Goal: Information Seeking & Learning: Get advice/opinions

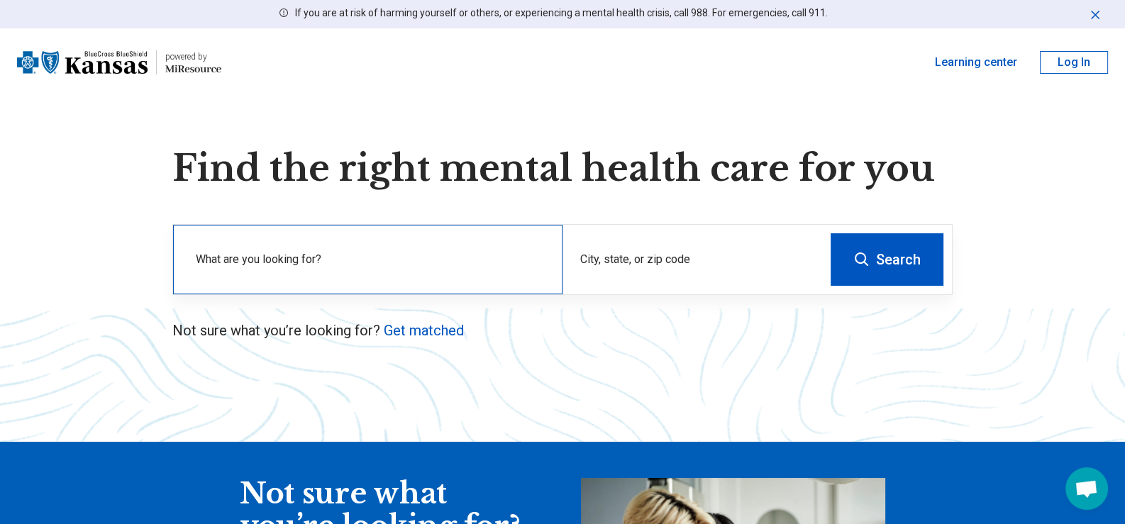
click at [390, 258] on label "What are you looking for?" at bounding box center [371, 259] width 350 height 17
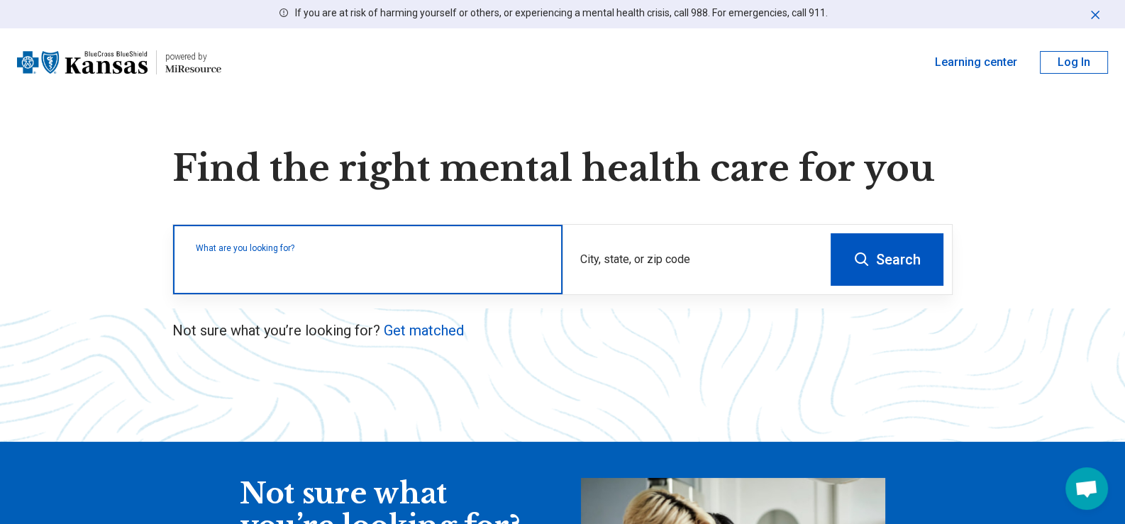
click at [390, 258] on input "text" at bounding box center [371, 266] width 350 height 17
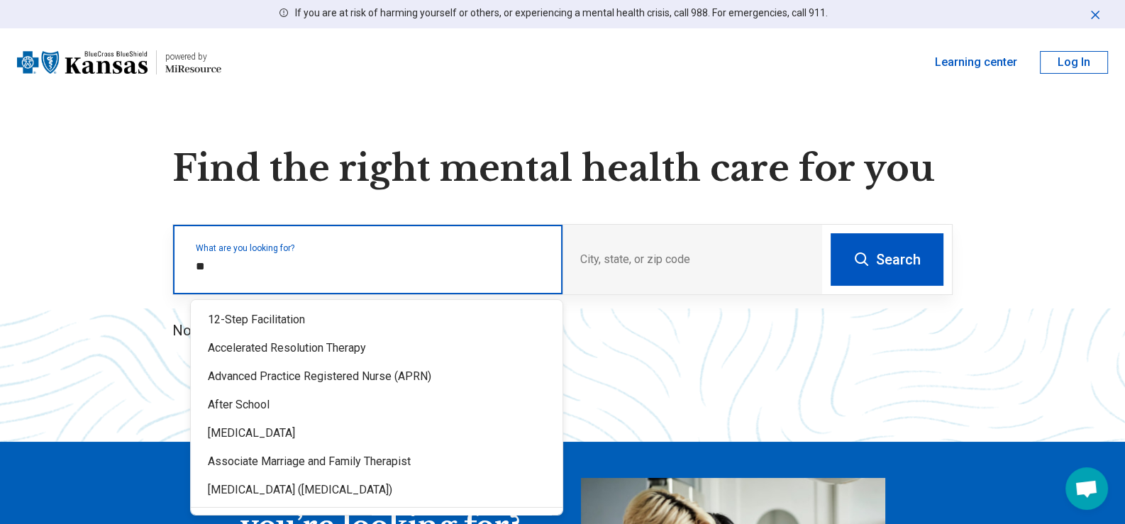
type input "*"
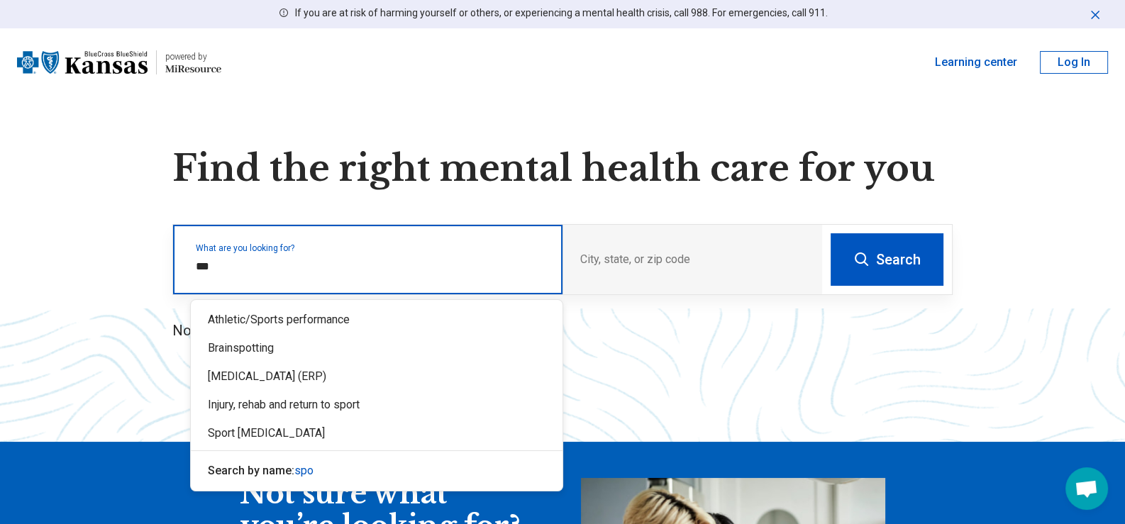
type input "****"
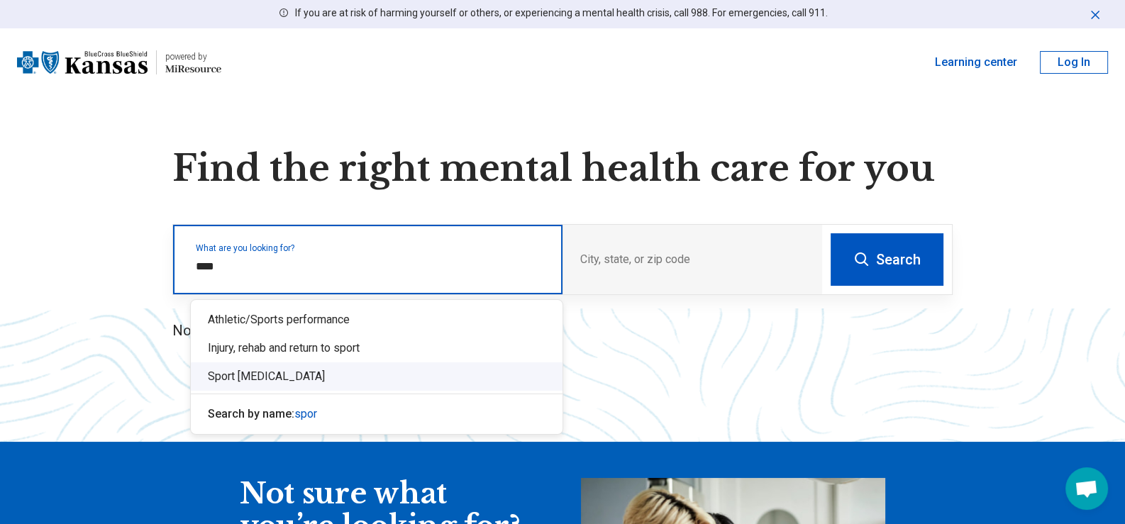
click at [312, 371] on div "Sport [MEDICAL_DATA]" at bounding box center [377, 377] width 372 height 28
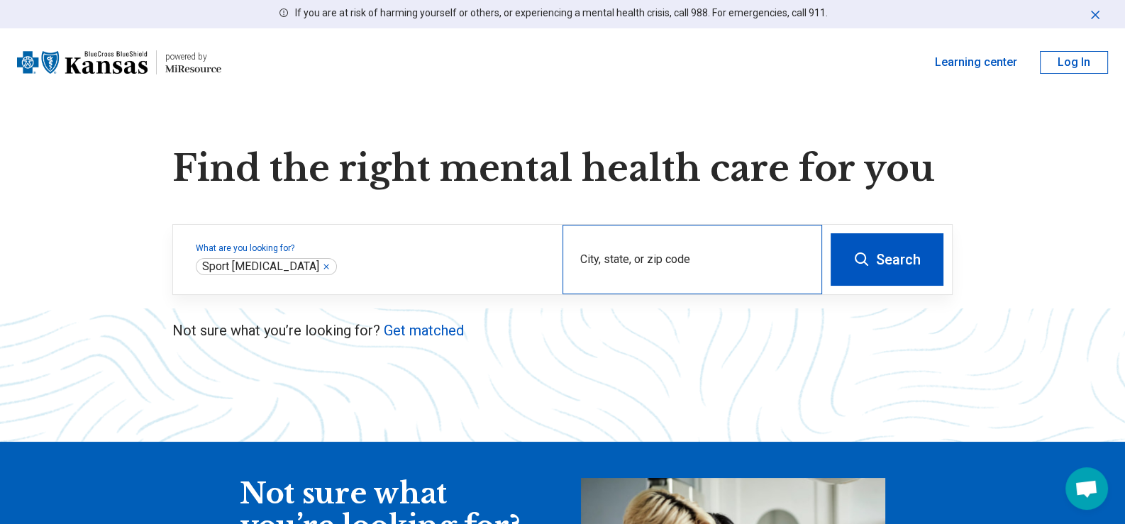
click at [709, 240] on div "City, state, or zip code" at bounding box center [693, 260] width 260 height 70
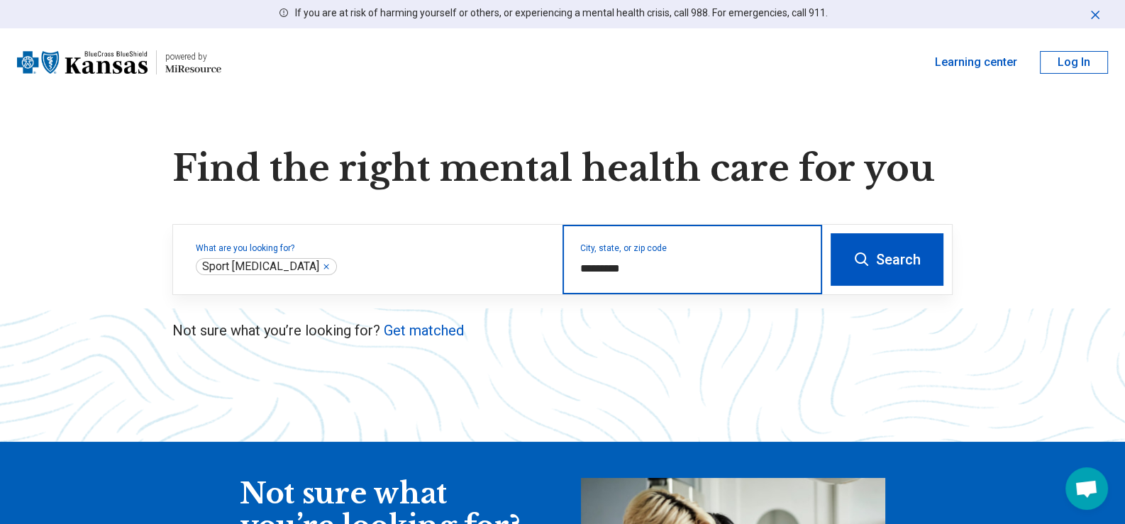
type input "**********"
click at [831, 233] on button "Search" at bounding box center [887, 259] width 113 height 52
click at [657, 273] on input "City, state, or zip code" at bounding box center [692, 268] width 225 height 17
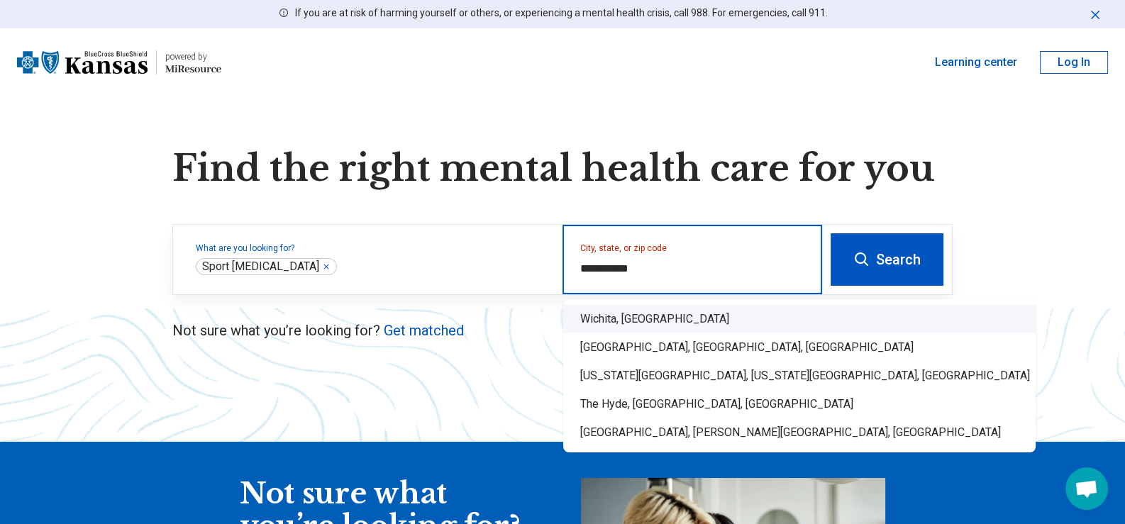
click at [670, 311] on div "Wichita, [GEOGRAPHIC_DATA]" at bounding box center [799, 319] width 472 height 28
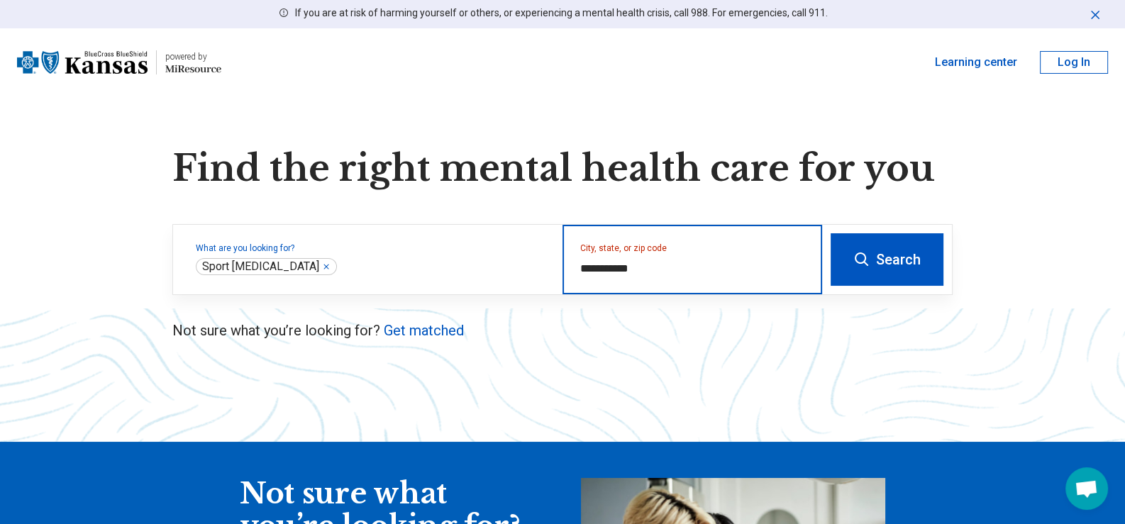
type input "**********"
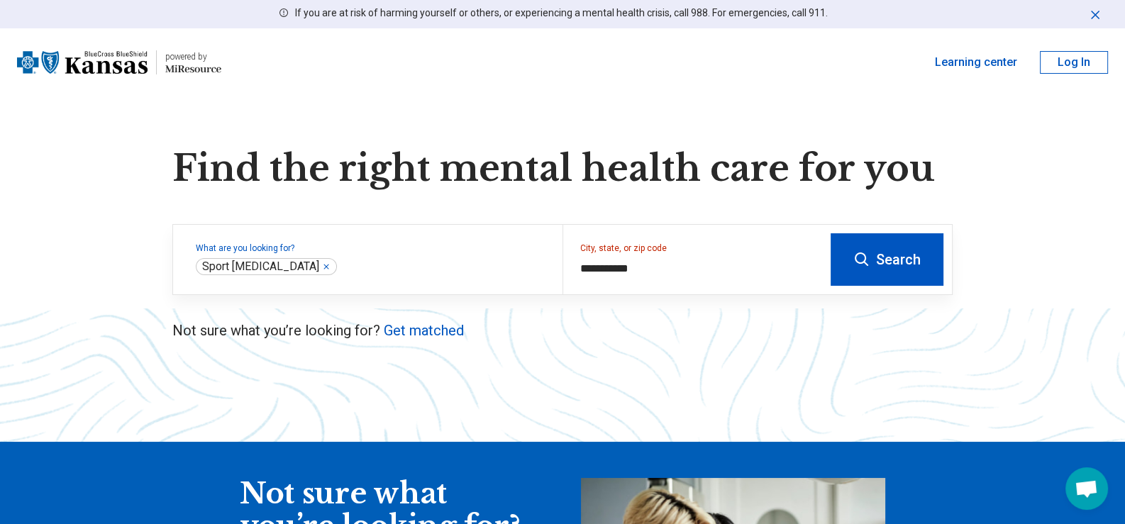
click at [892, 269] on button "Search" at bounding box center [887, 259] width 113 height 52
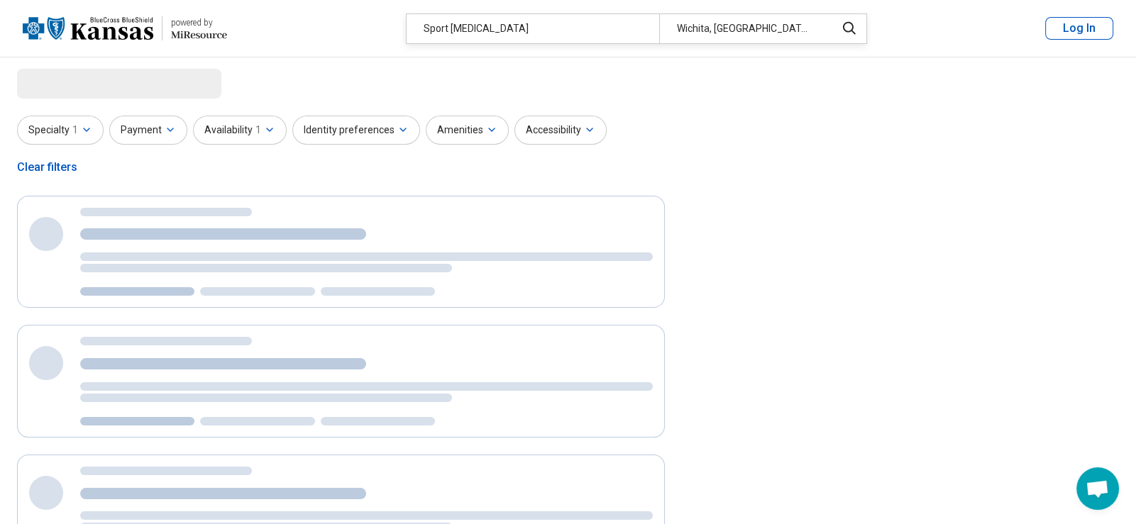
select select "***"
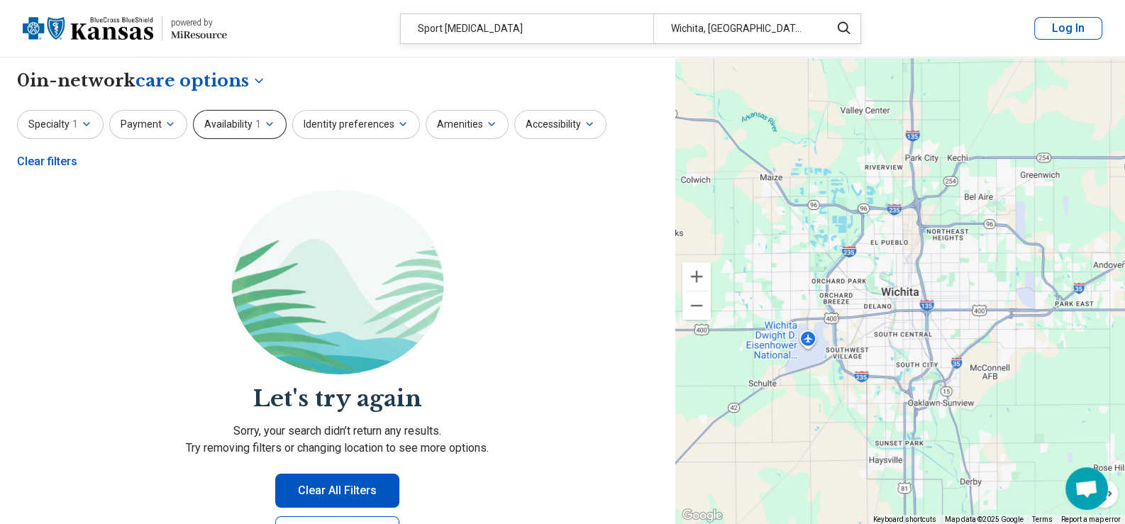
click at [247, 127] on button "Availability 1" at bounding box center [240, 124] width 94 height 29
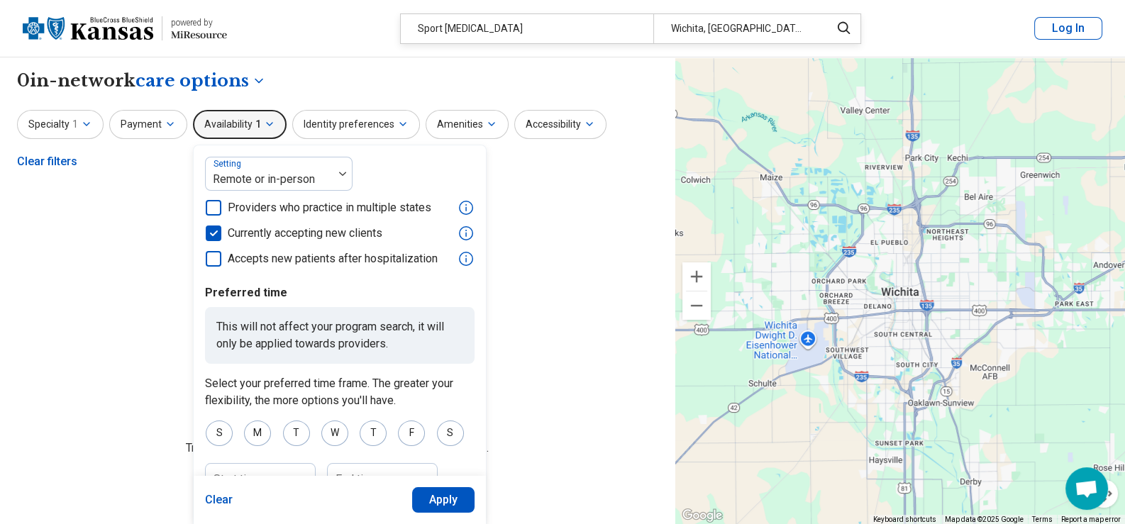
click at [65, 165] on div "Clear filters" at bounding box center [47, 162] width 60 height 34
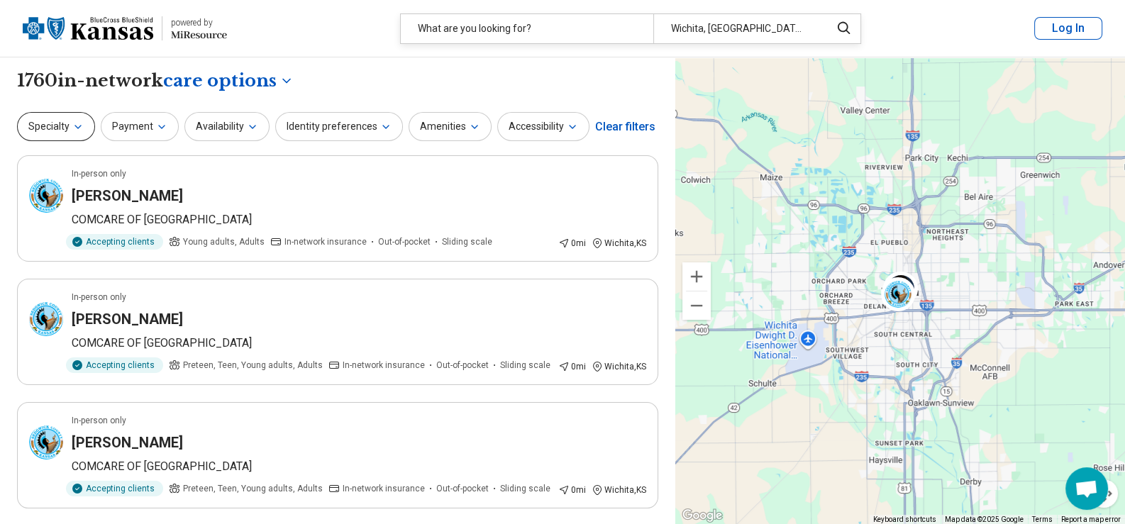
click at [72, 120] on button "Specialty" at bounding box center [56, 126] width 78 height 29
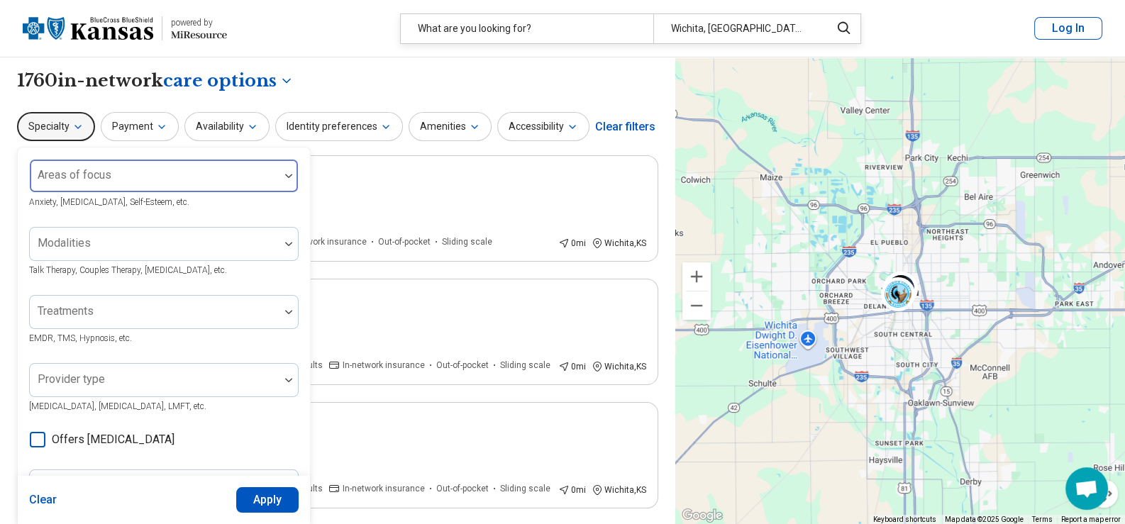
click at [92, 182] on div at bounding box center [154, 182] width 238 height 20
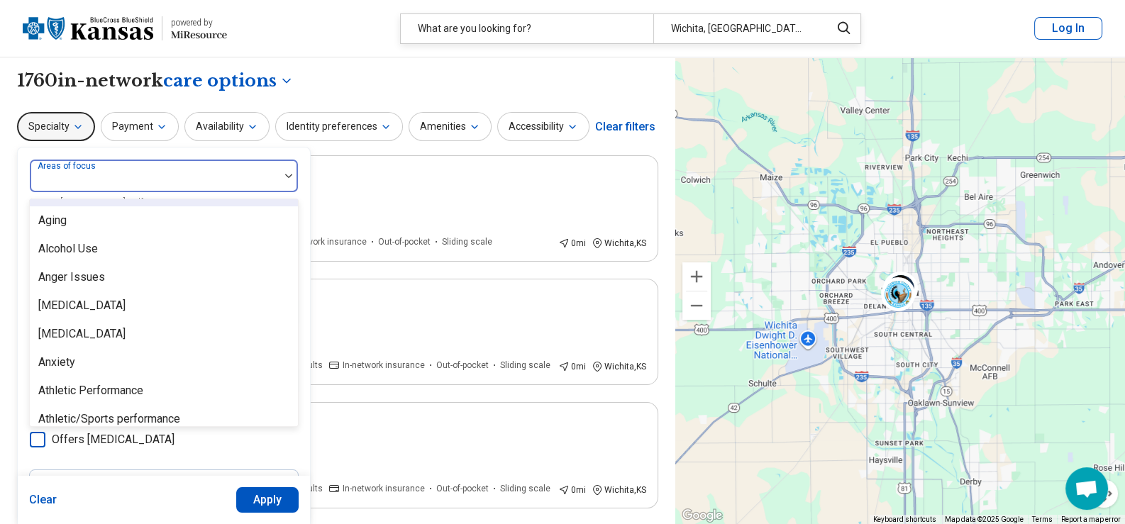
scroll to position [141, 0]
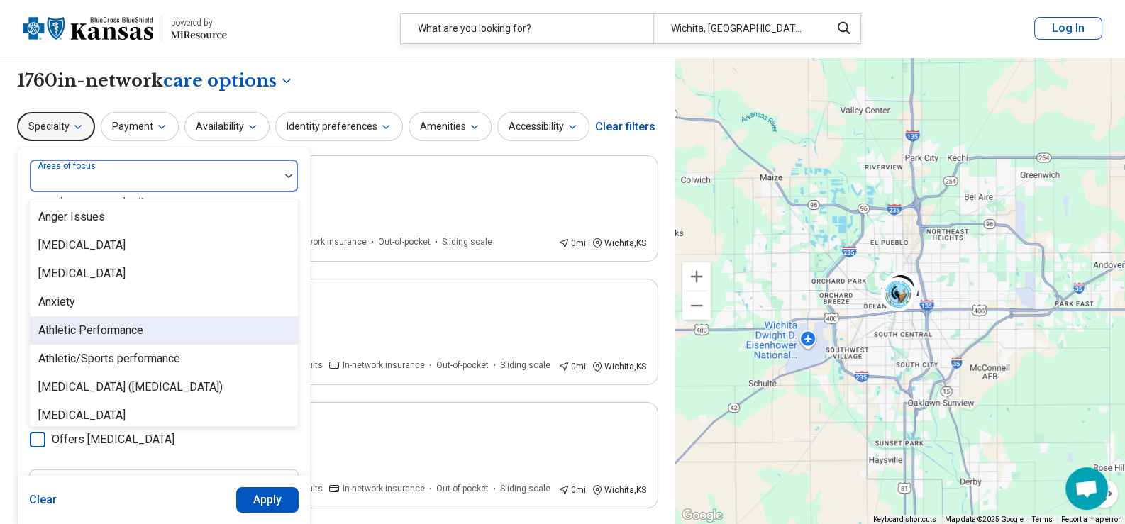
click at [109, 319] on div "Athletic Performance" at bounding box center [164, 330] width 268 height 28
click at [112, 329] on div "Athletic/Sports performance" at bounding box center [109, 330] width 142 height 17
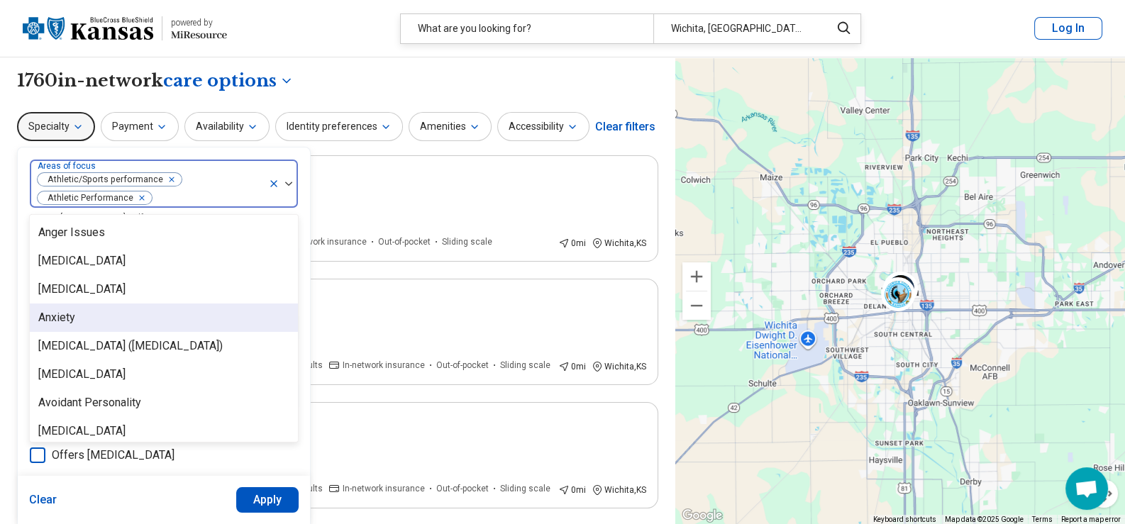
click at [94, 315] on div "Anxiety" at bounding box center [164, 318] width 268 height 28
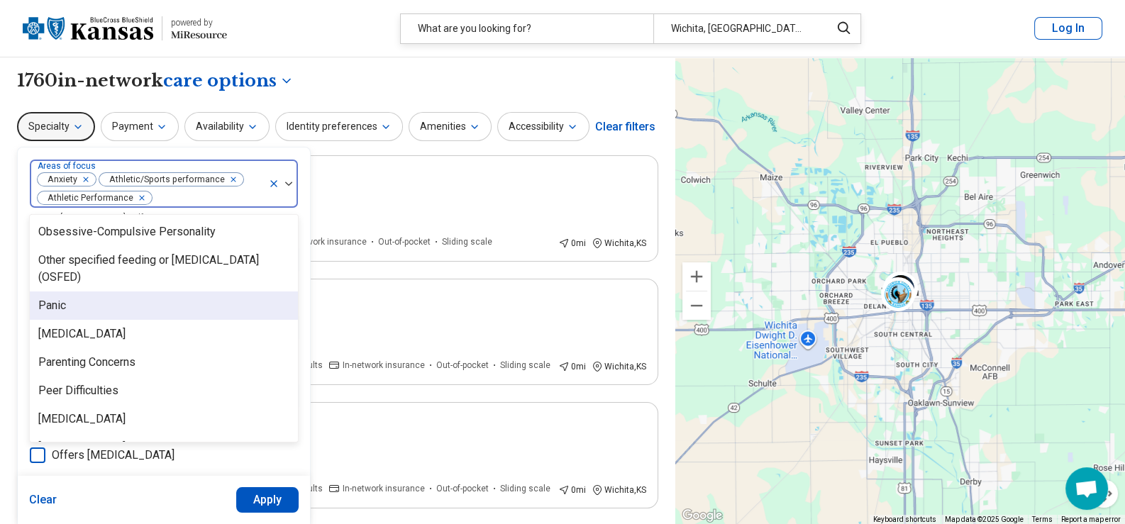
scroll to position [1632, 0]
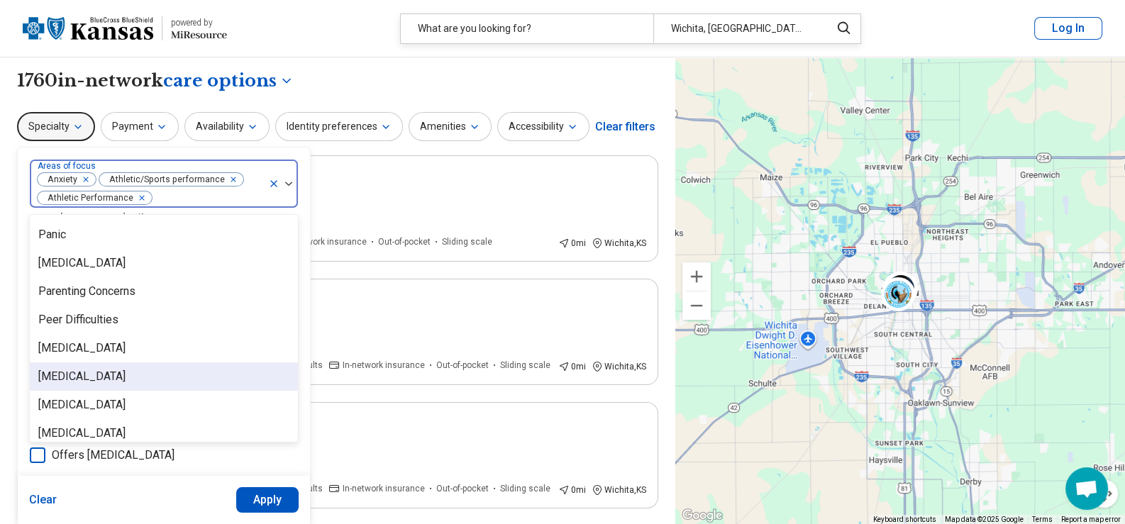
click at [191, 369] on div "[MEDICAL_DATA]" at bounding box center [164, 377] width 268 height 28
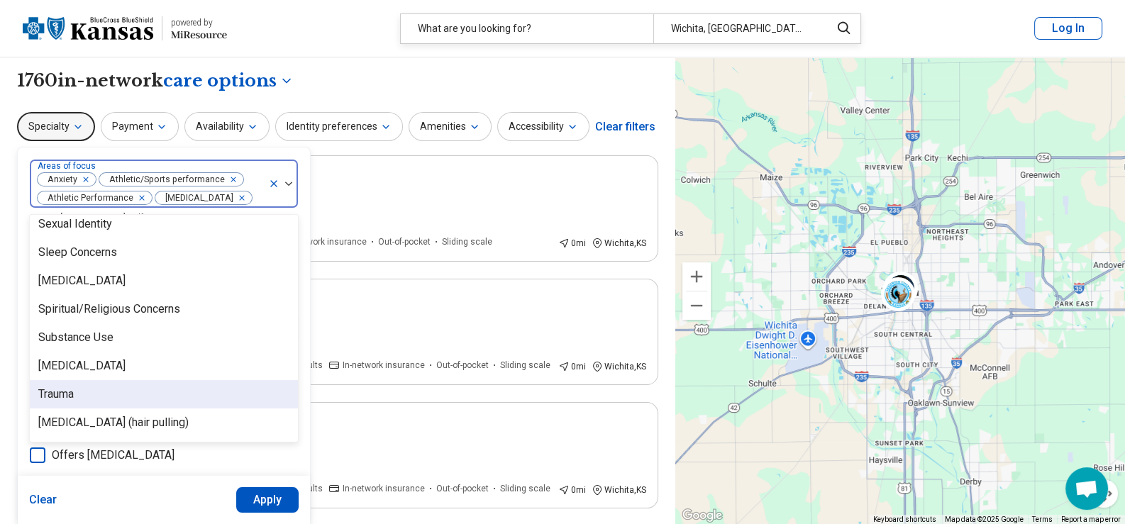
scroll to position [2535, 0]
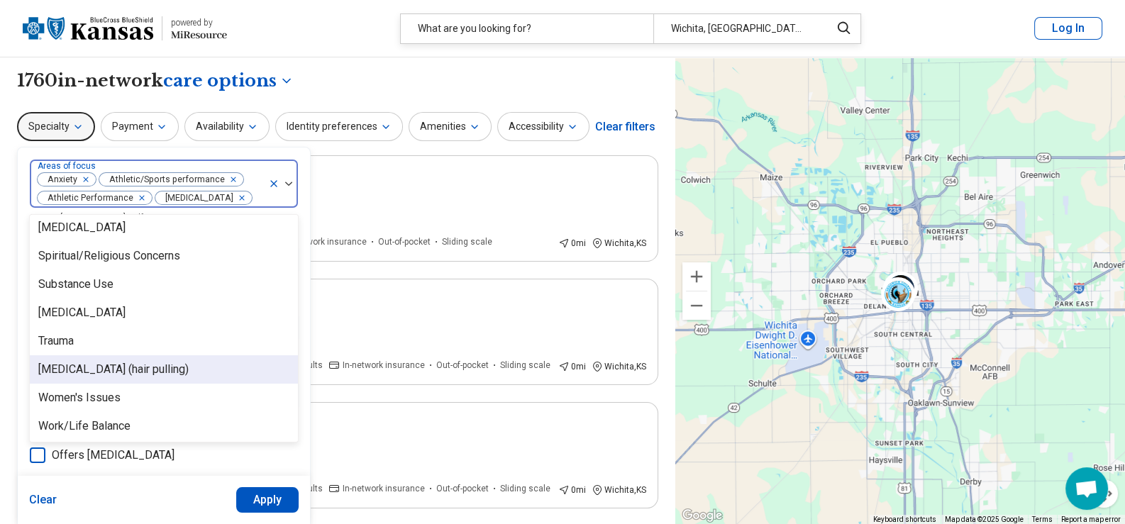
click at [211, 382] on div "[MEDICAL_DATA] (hair pulling)" at bounding box center [164, 369] width 268 height 28
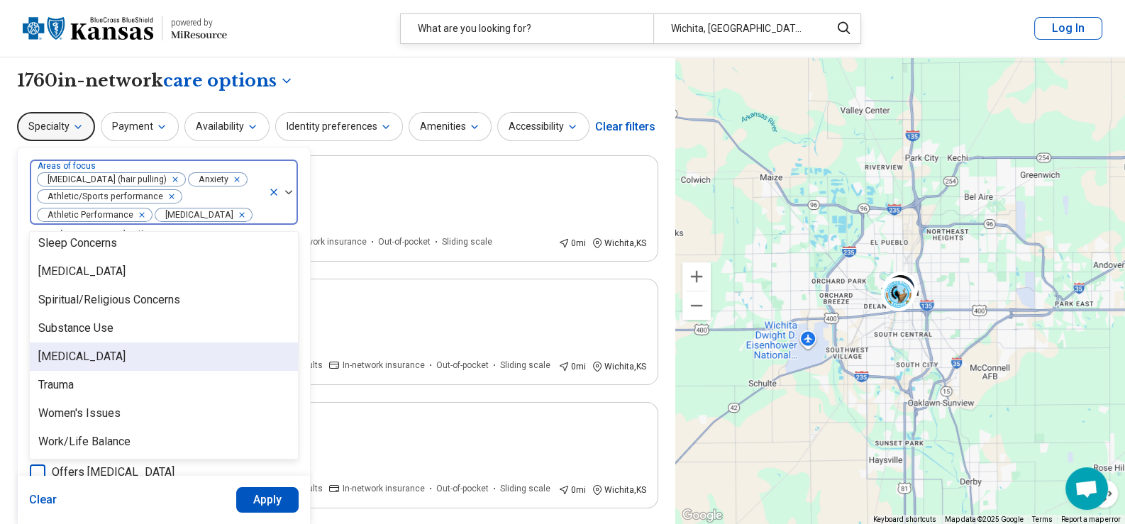
scroll to position [2507, 0]
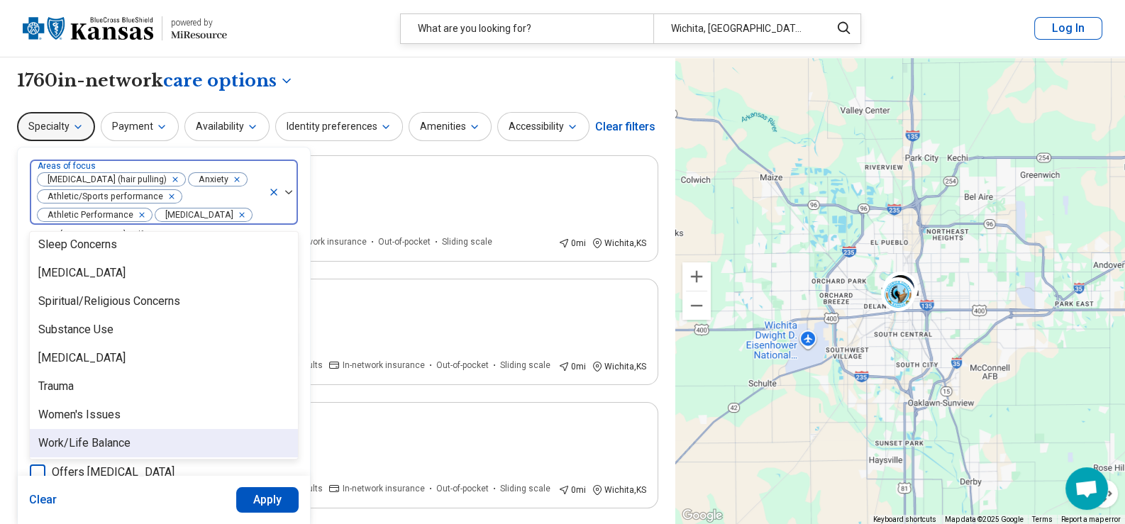
click at [277, 487] on button "Apply" at bounding box center [267, 500] width 63 height 26
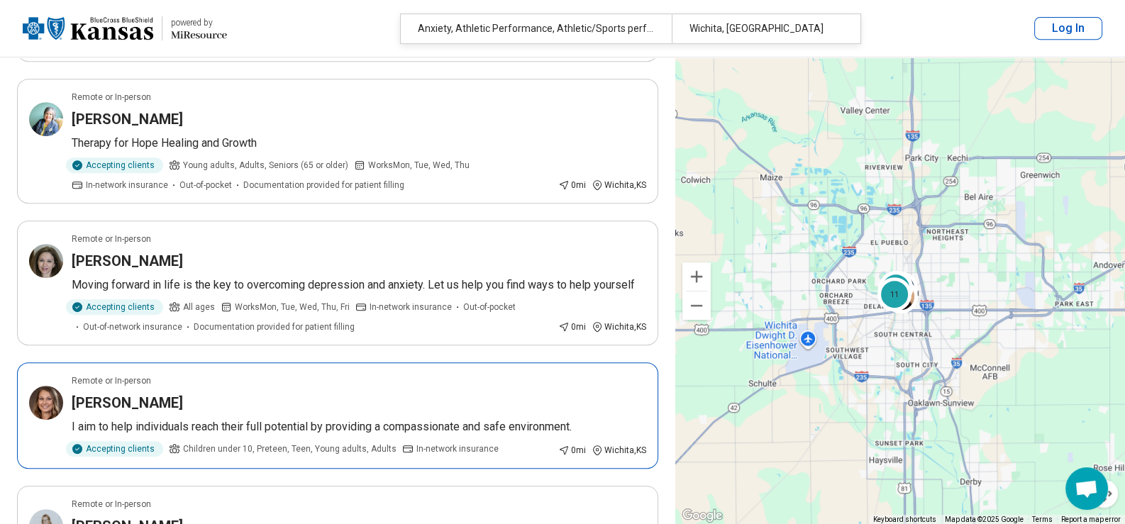
scroll to position [851, 0]
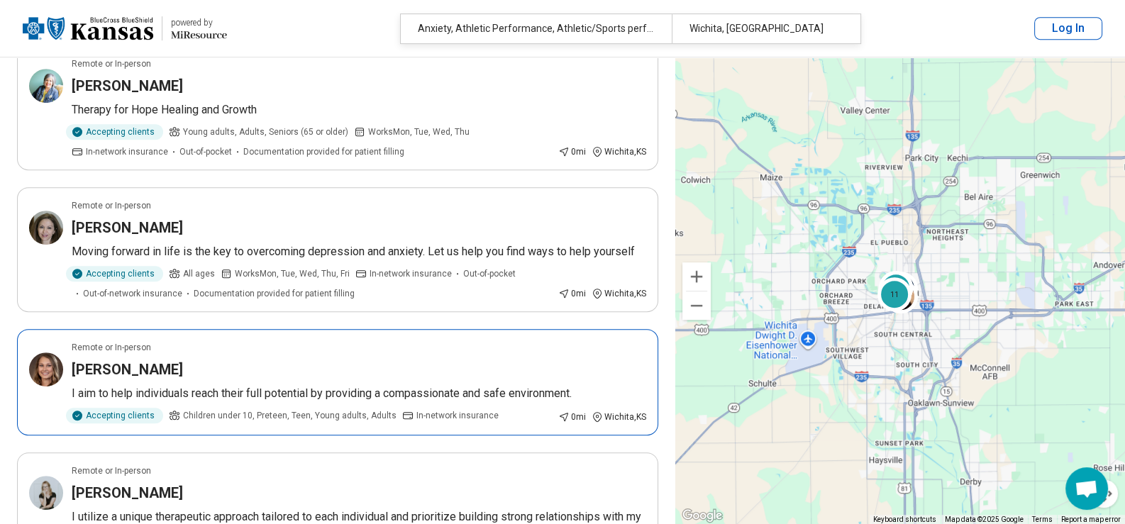
drag, startPoint x: 155, startPoint y: 338, endPoint x: 116, endPoint y: 343, distance: 39.3
click at [116, 343] on article "Remote or In-person [PERSON_NAME] I aim to help individuals reach their full po…" at bounding box center [337, 382] width 641 height 106
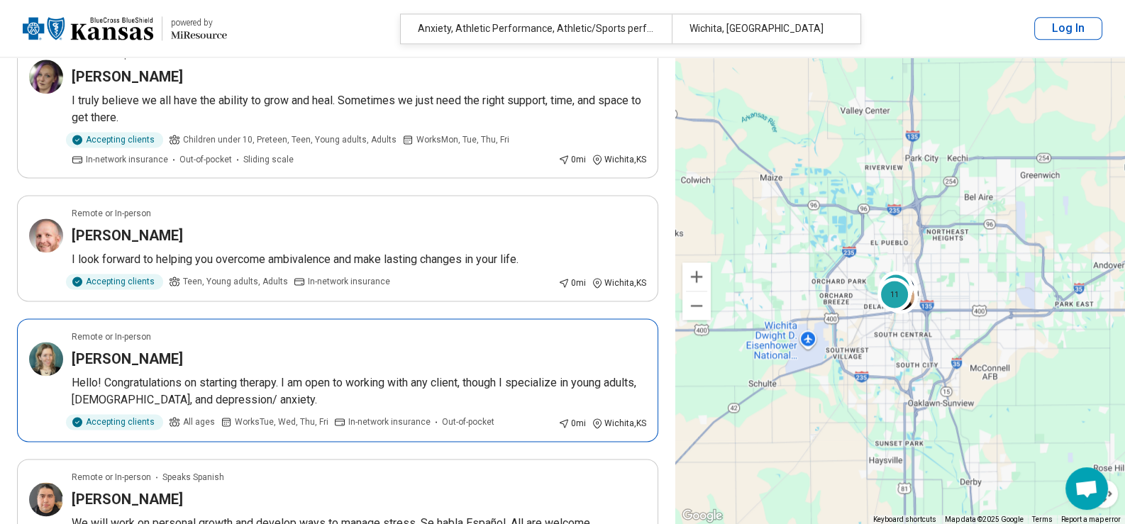
scroll to position [2553, 0]
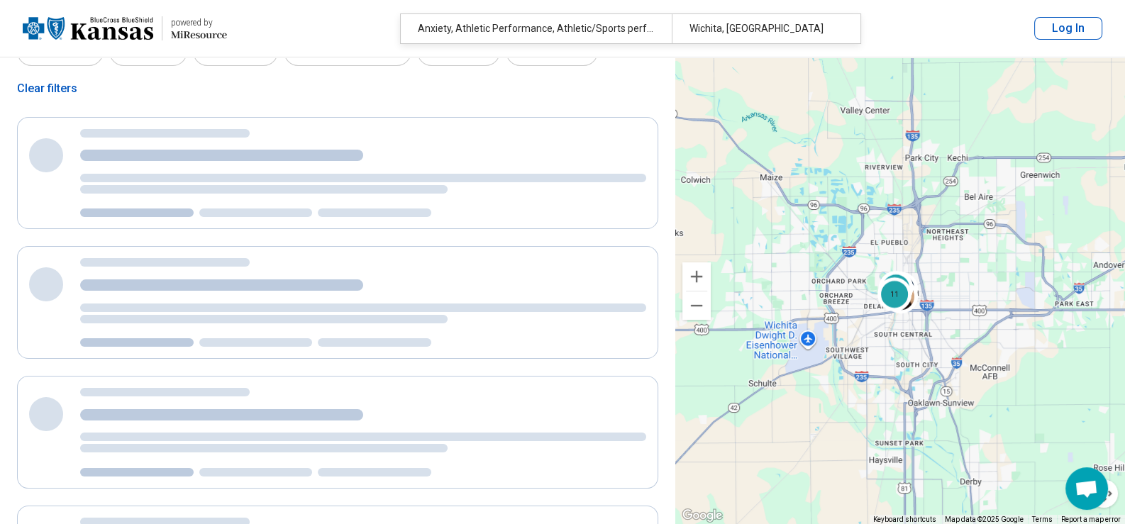
scroll to position [0, 0]
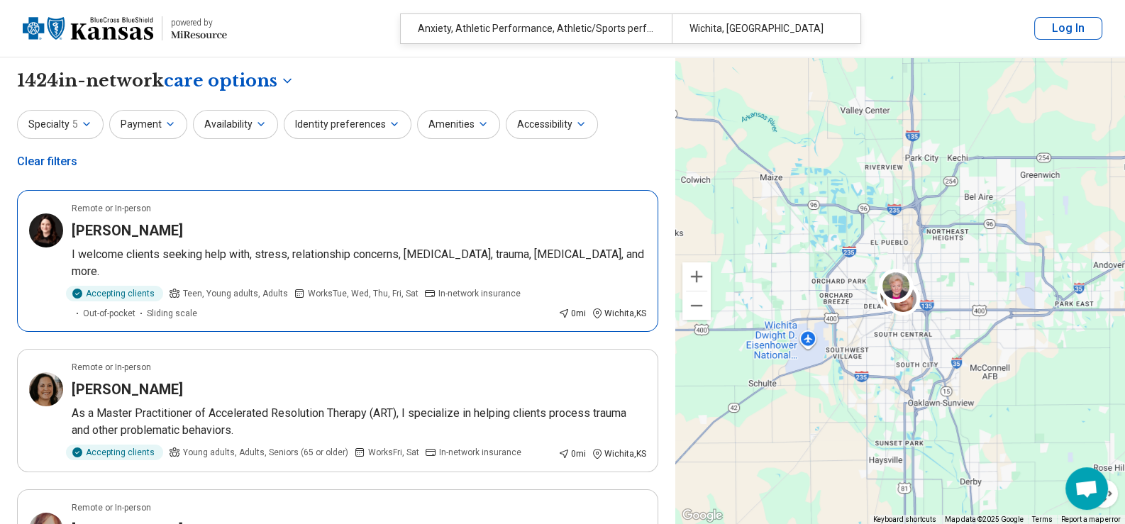
click at [399, 246] on p "I welcome clients seeking help with, stress, relationship concerns, [MEDICAL_DA…" at bounding box center [359, 263] width 575 height 34
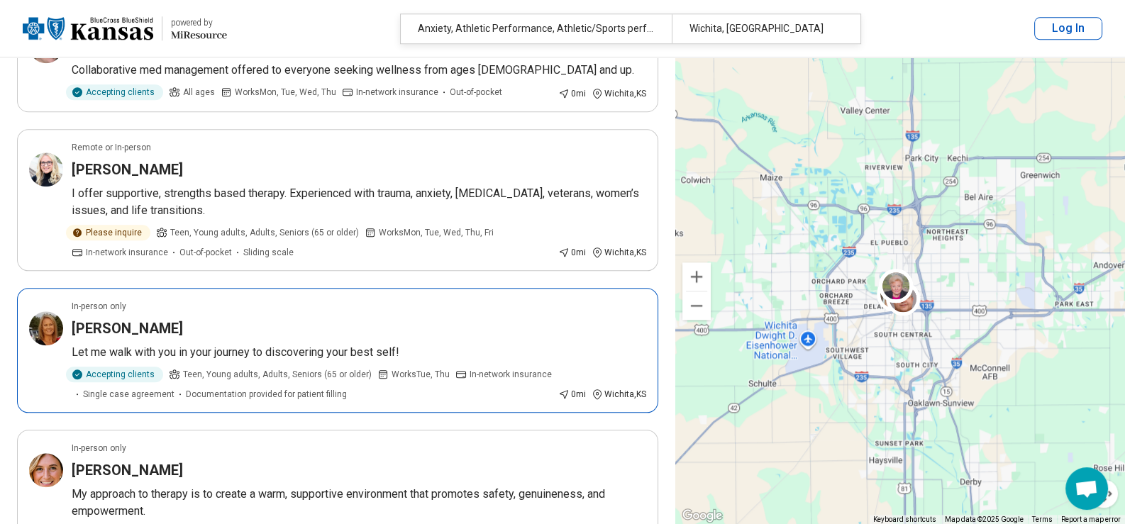
scroll to position [1986, 0]
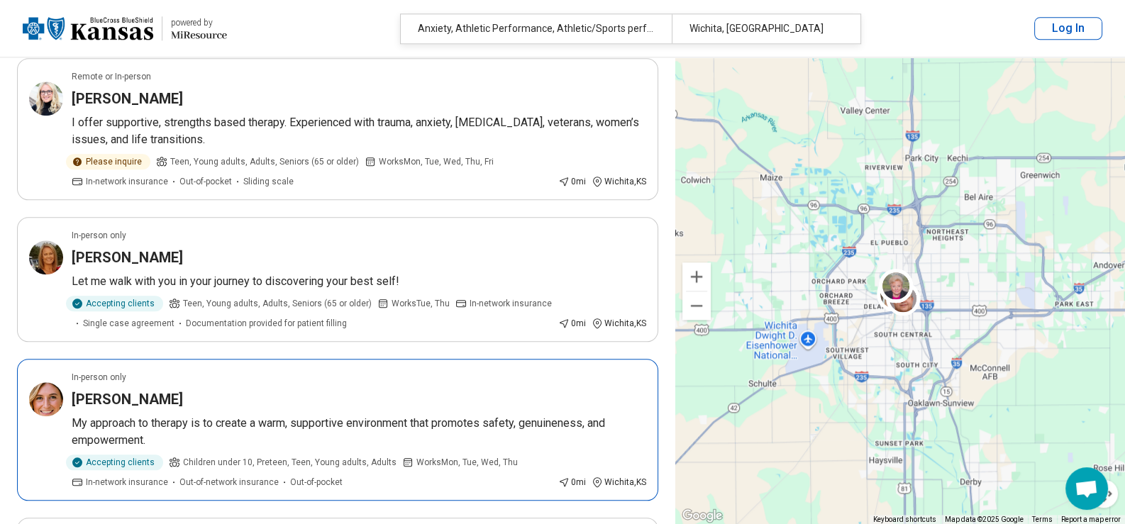
click at [286, 389] on div "[PERSON_NAME]" at bounding box center [359, 399] width 575 height 20
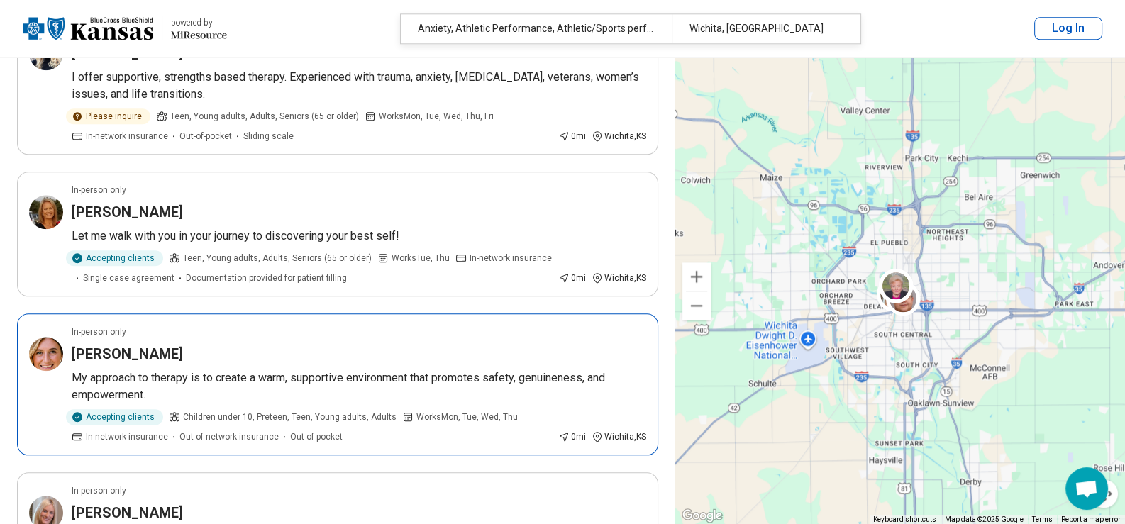
scroll to position [2057, 0]
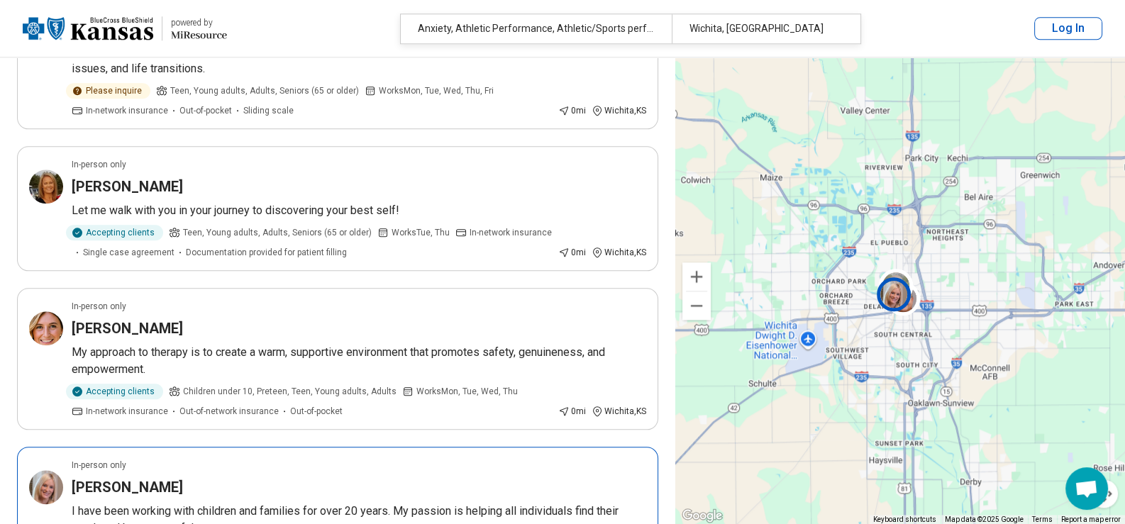
click at [331, 477] on div "[PERSON_NAME]" at bounding box center [359, 487] width 575 height 20
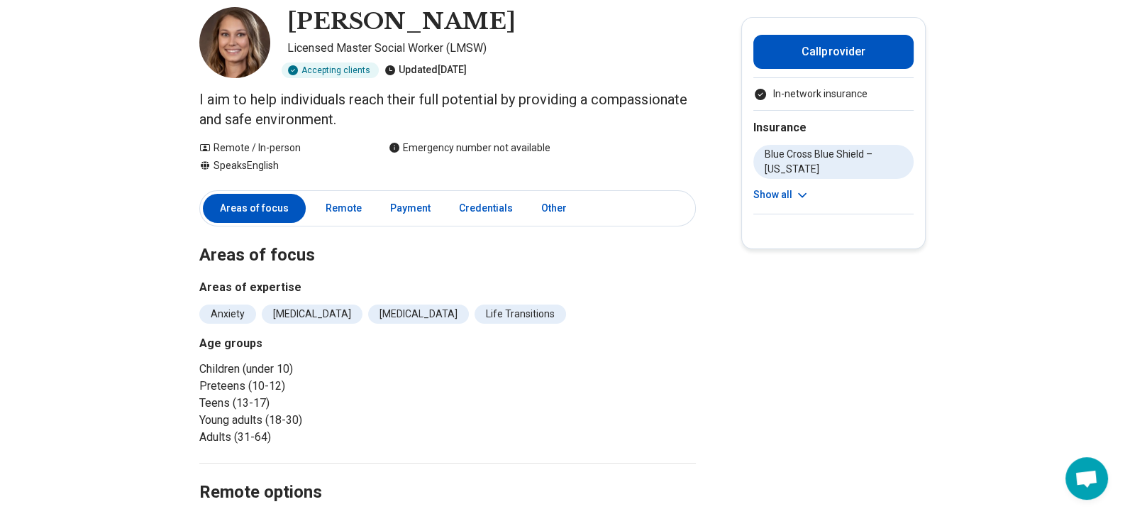
scroll to position [70, 0]
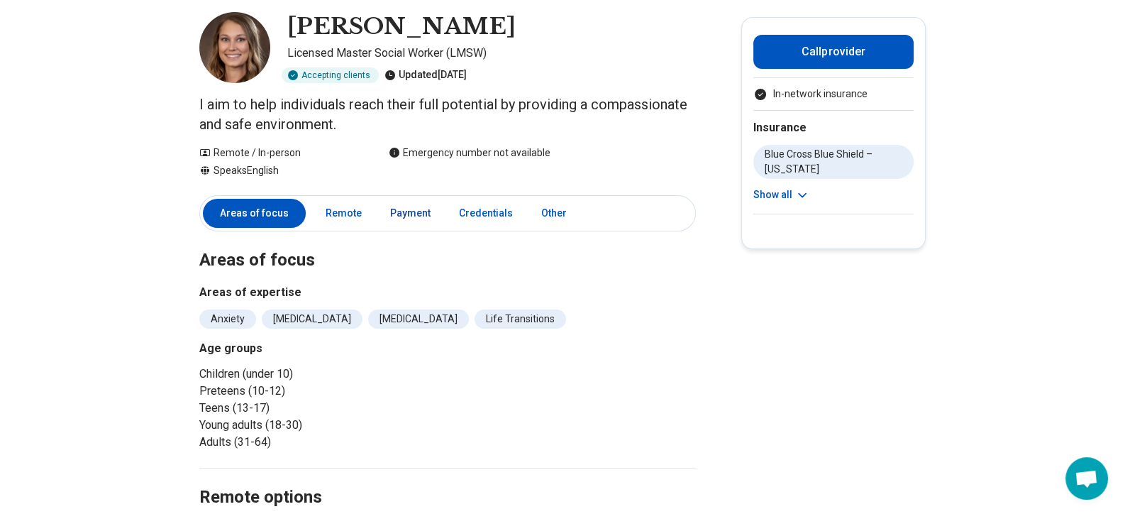
click at [399, 216] on link "Payment" at bounding box center [410, 213] width 57 height 29
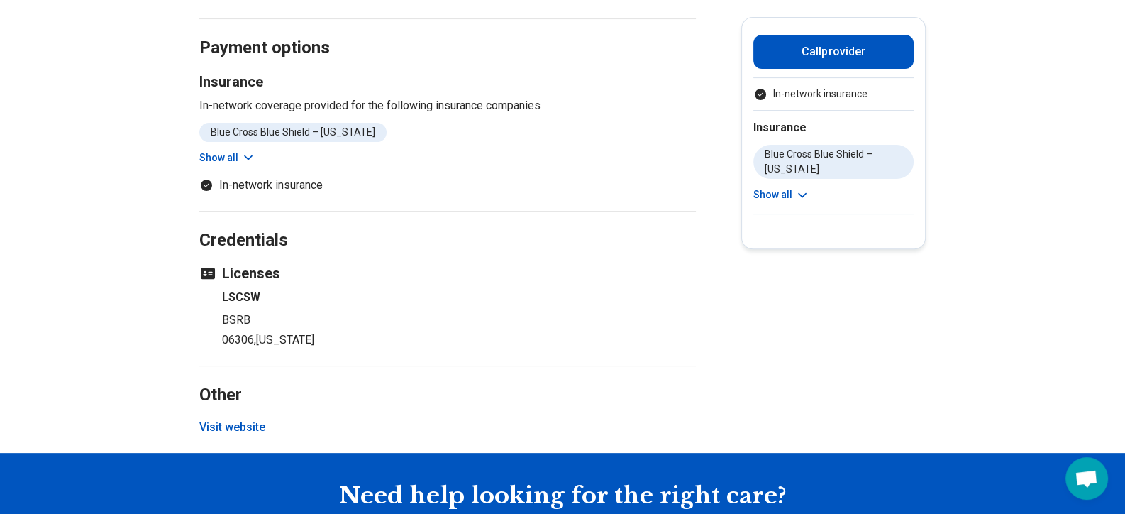
scroll to position [607, 0]
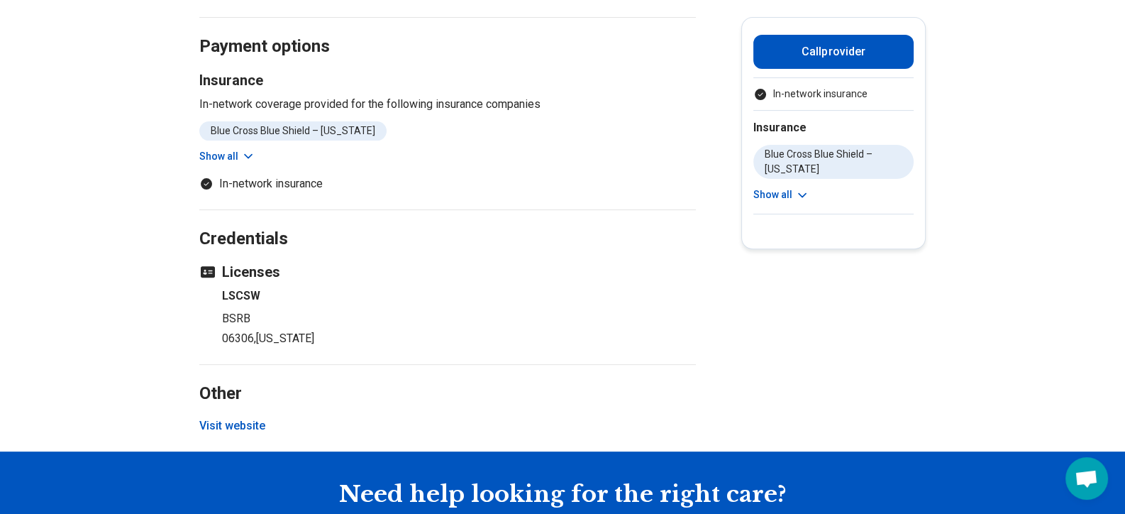
click at [217, 156] on button "Show all" at bounding box center [227, 156] width 56 height 15
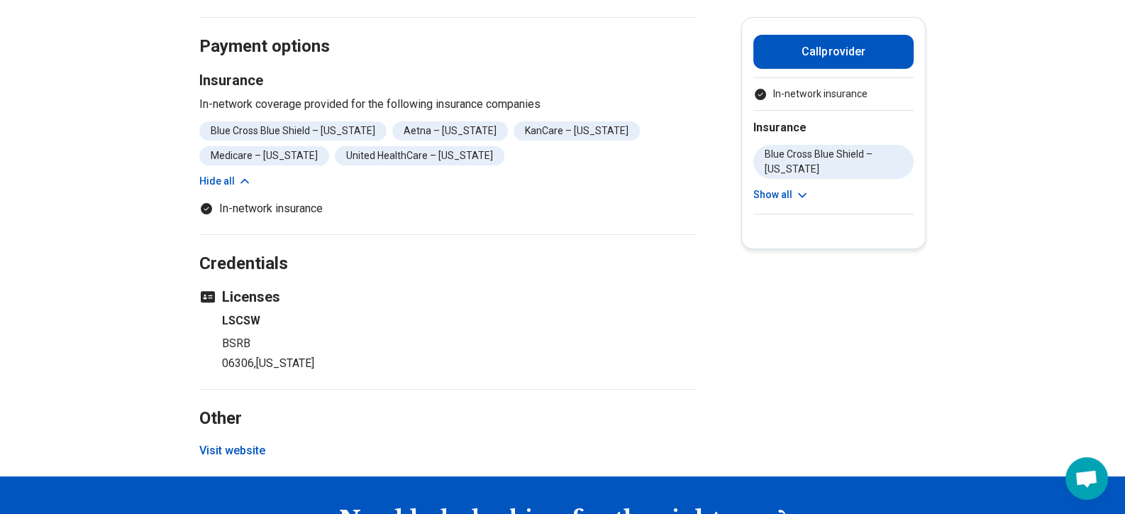
click at [217, 448] on button "Visit website" at bounding box center [232, 450] width 66 height 17
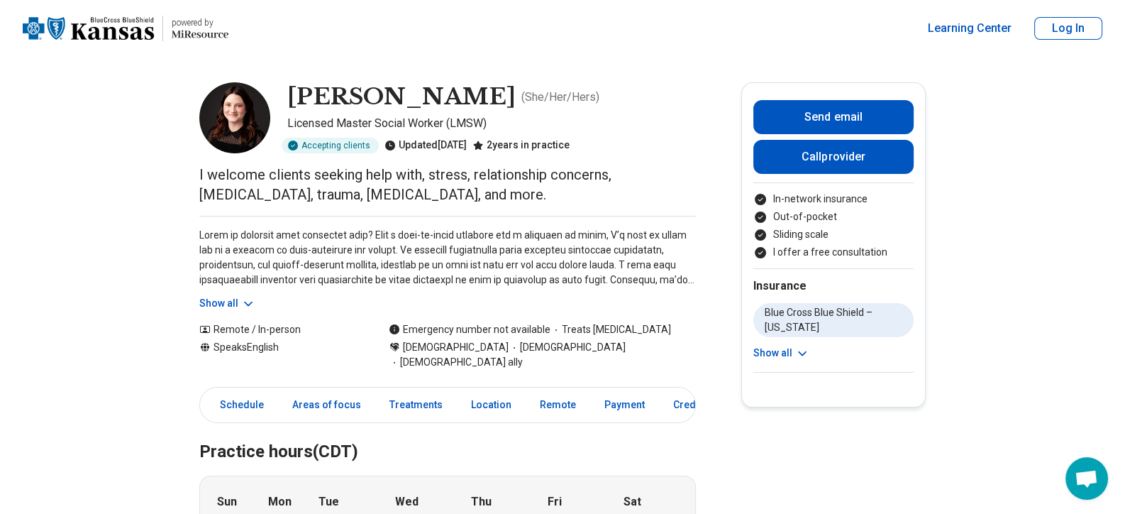
click at [243, 106] on img at bounding box center [234, 117] width 71 height 71
click at [228, 304] on button "Show all" at bounding box center [227, 303] width 56 height 15
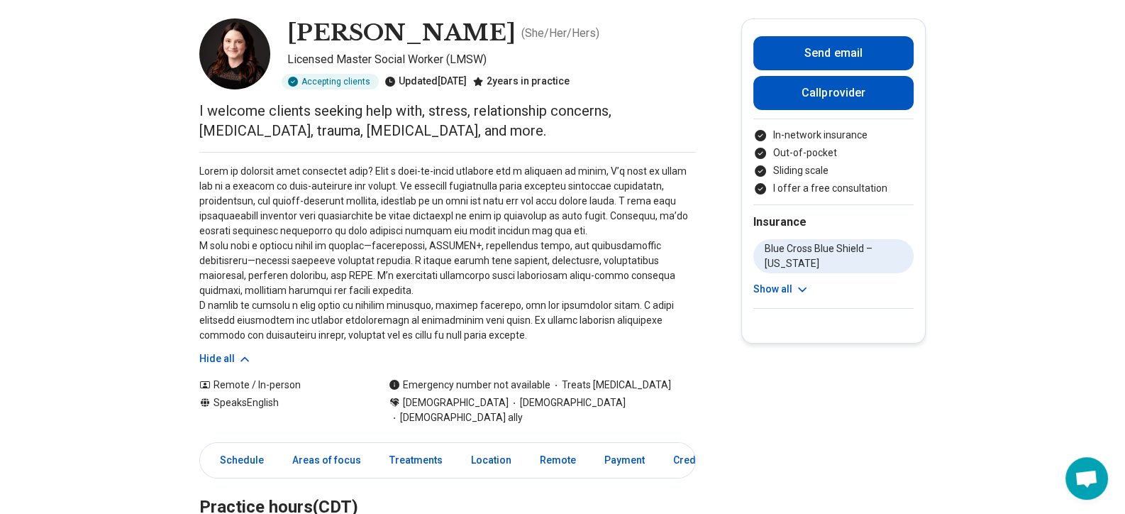
scroll to position [141, 0]
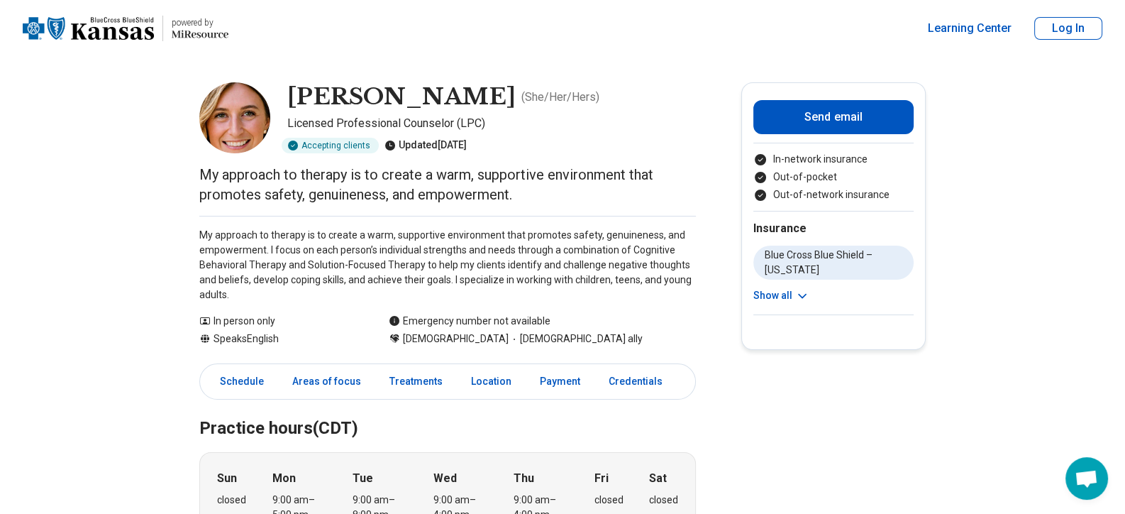
click at [226, 109] on img at bounding box center [234, 117] width 71 height 71
click at [765, 290] on button "Show all" at bounding box center [781, 295] width 56 height 15
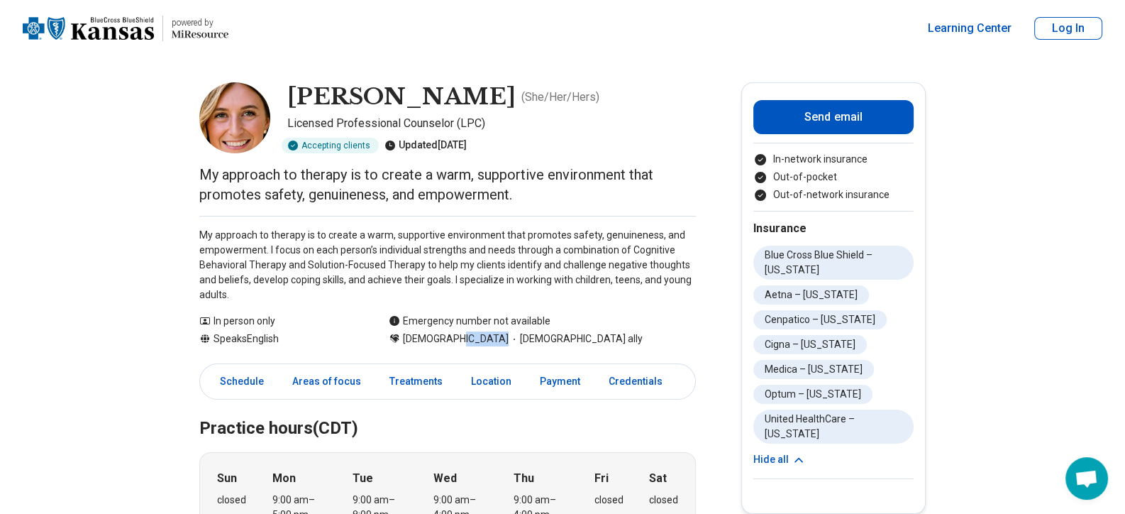
drag, startPoint x: 458, startPoint y: 333, endPoint x: 584, endPoint y: 341, distance: 126.6
click at [584, 341] on div "Cisgender Woman LGBTQIA+ ally" at bounding box center [542, 338] width 307 height 15
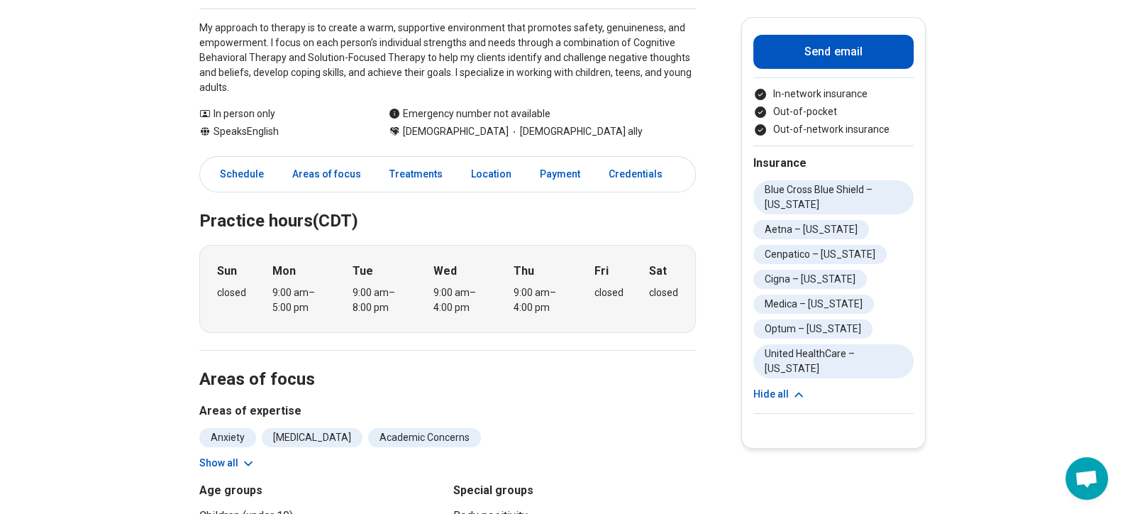
scroll to position [213, 0]
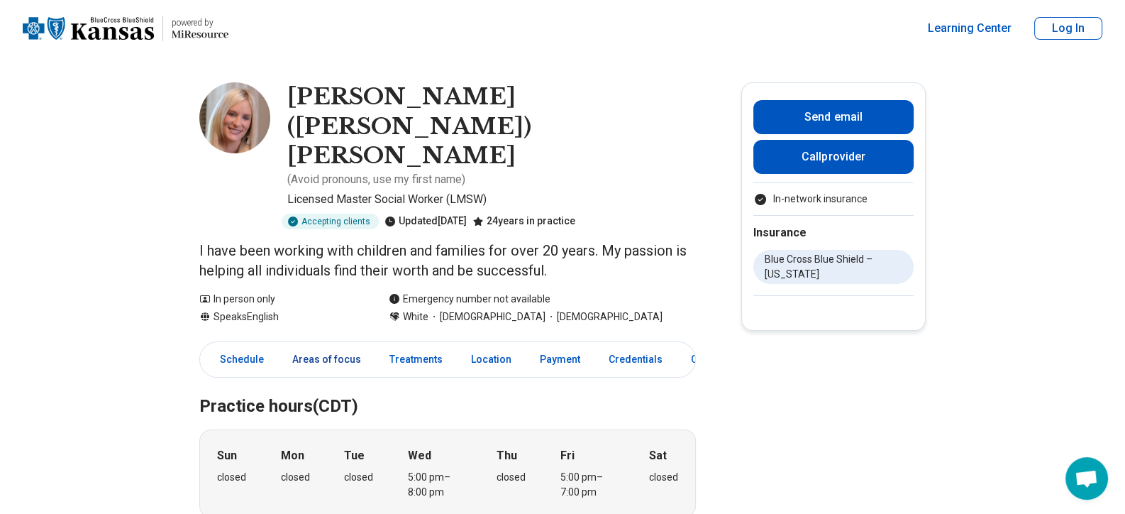
click at [353, 345] on link "Areas of focus" at bounding box center [327, 359] width 86 height 29
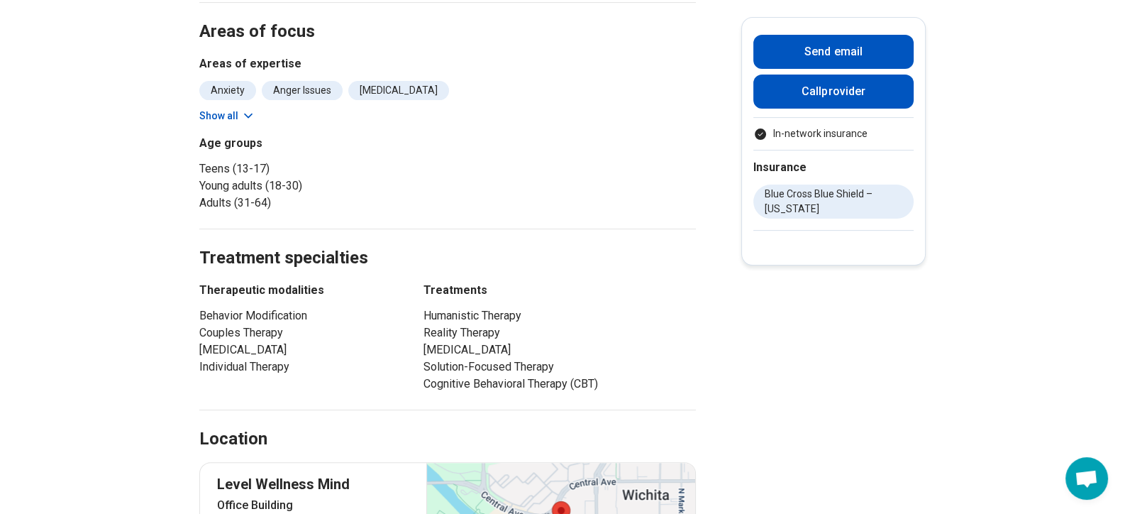
scroll to position [529, 0]
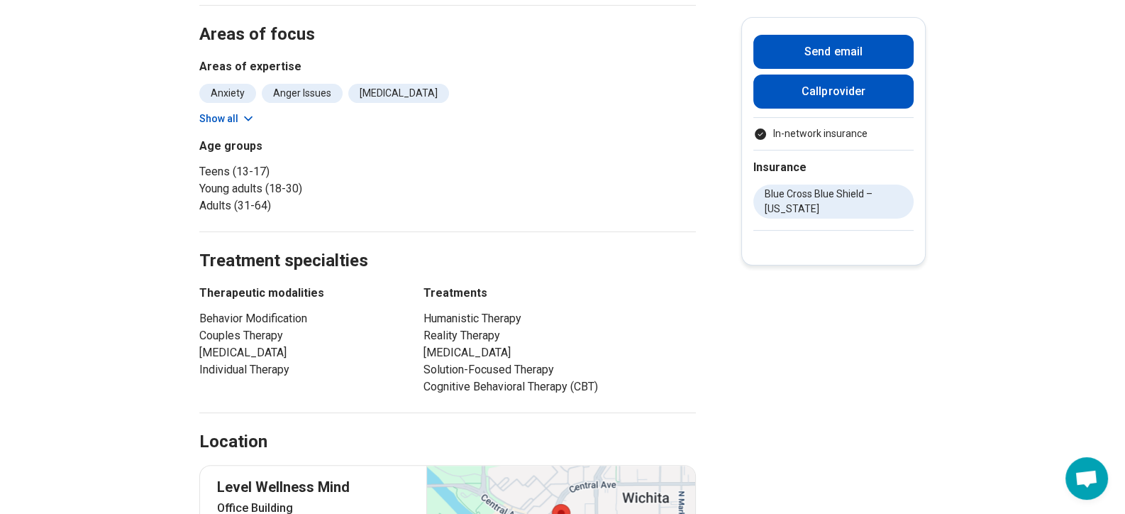
click at [266, 310] on li "Behavior Modification" at bounding box center [298, 318] width 199 height 17
click at [266, 327] on li "Couples Therapy" at bounding box center [298, 335] width 199 height 17
click at [260, 344] on li "Family Therapy" at bounding box center [298, 352] width 199 height 17
click at [260, 361] on li "Individual Therapy" at bounding box center [298, 369] width 199 height 17
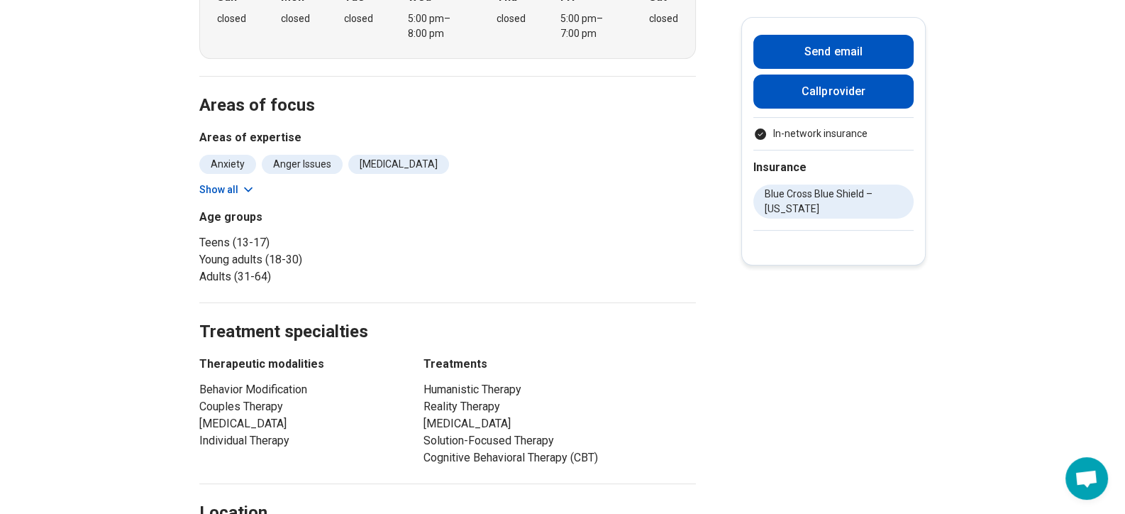
scroll to position [387, 0]
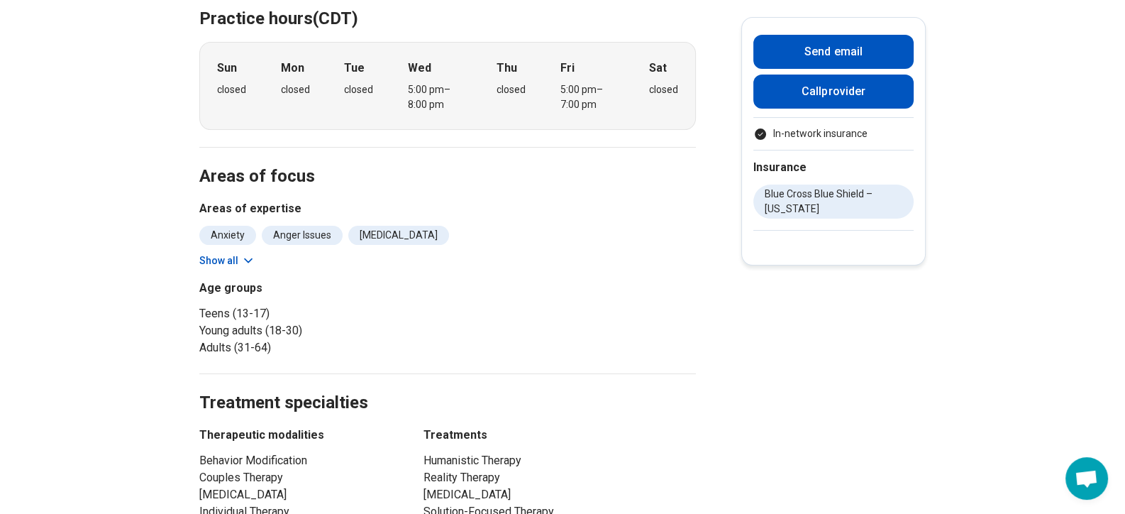
click at [245, 253] on icon at bounding box center [248, 260] width 14 height 14
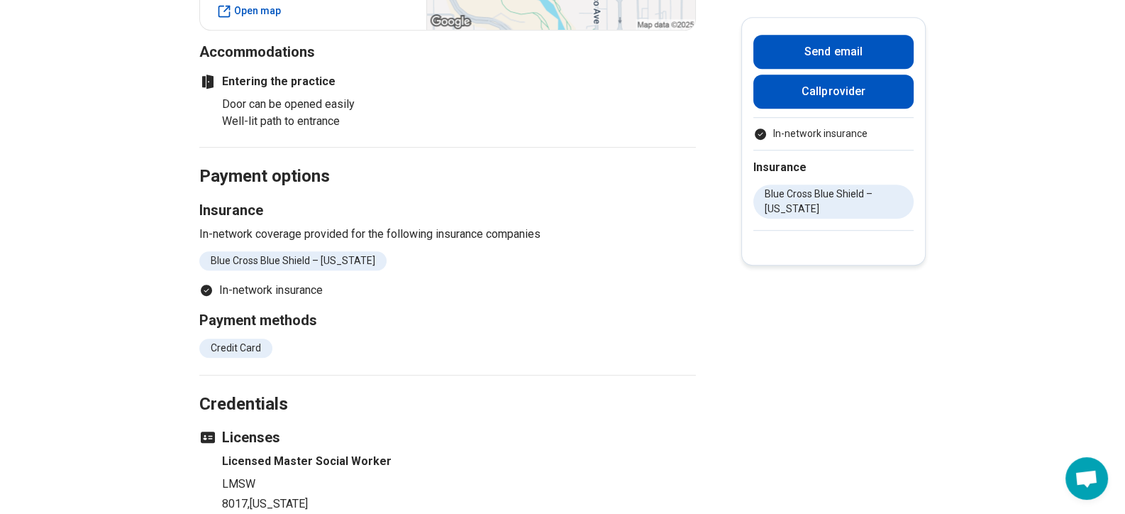
scroll to position [1097, 0]
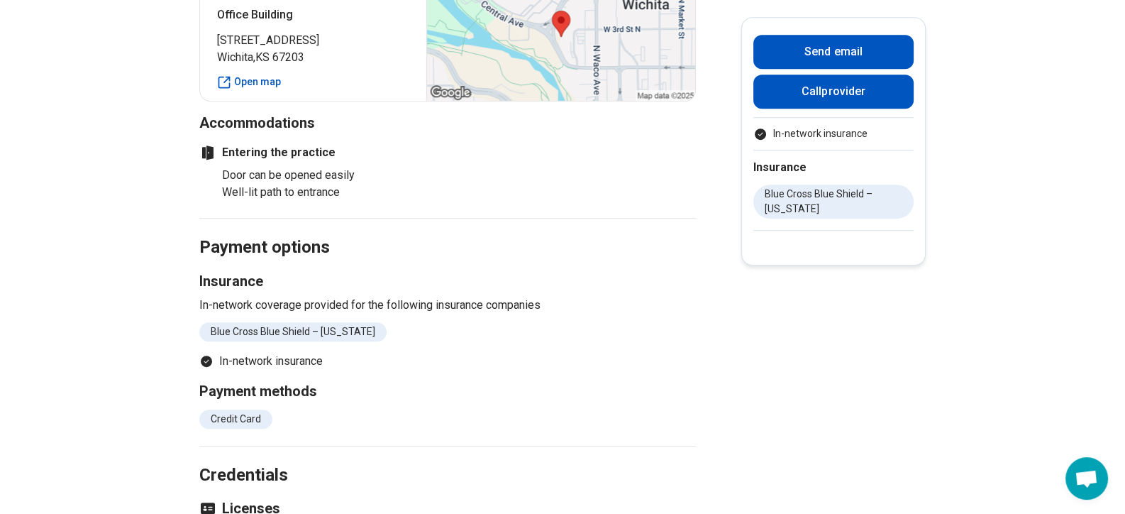
click at [278, 322] on li "Blue Cross Blue Shield – Kansas" at bounding box center [292, 331] width 187 height 19
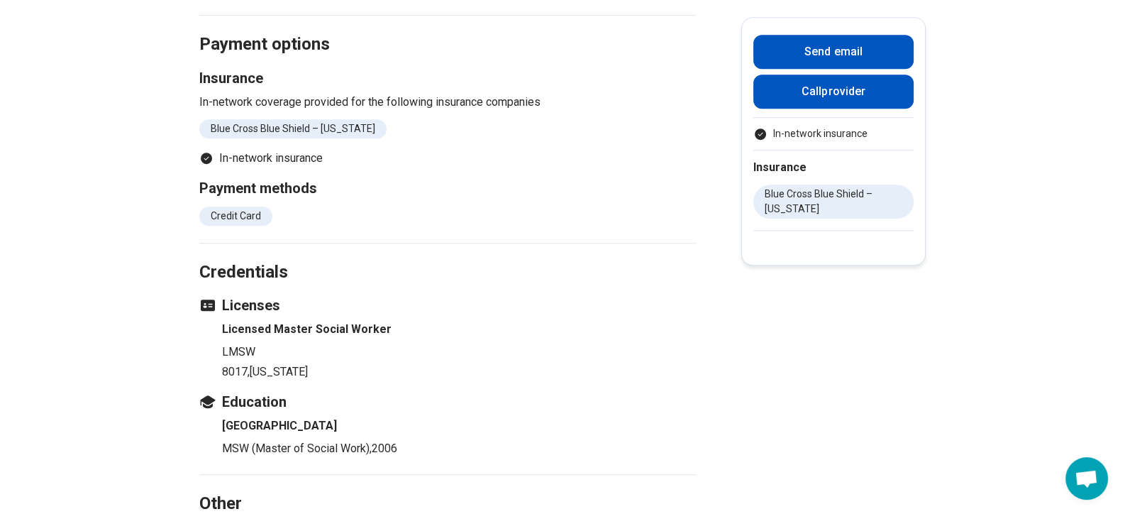
scroll to position [1310, 0]
